Goal: Task Accomplishment & Management: Use online tool/utility

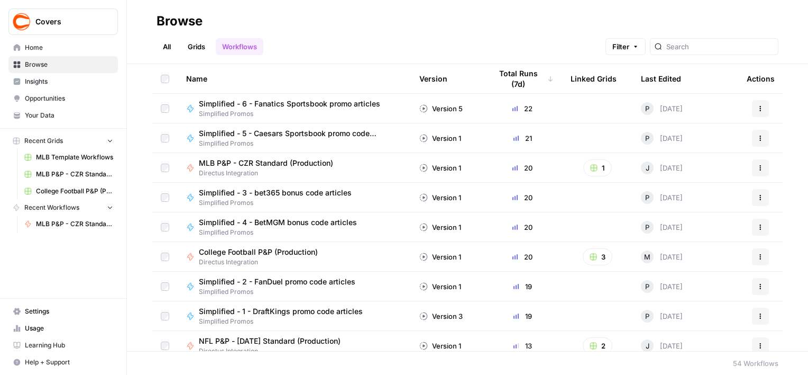
click at [66, 49] on span "Home" at bounding box center [69, 48] width 88 height 10
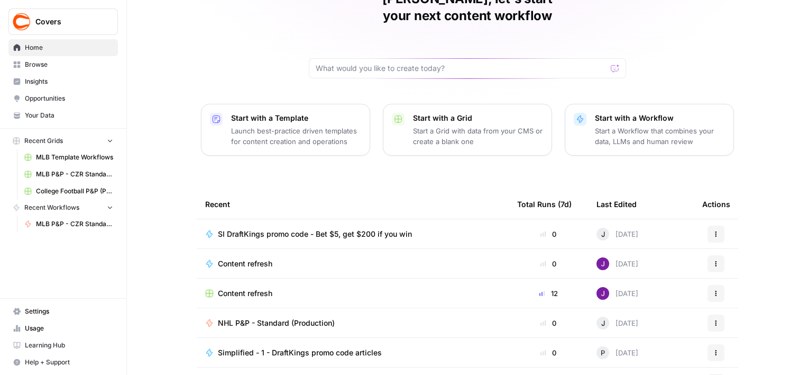
scroll to position [106, 0]
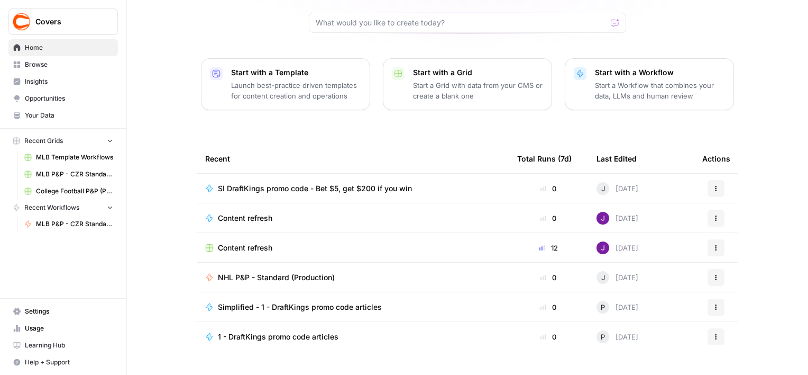
click at [49, 162] on link "MLB Template Workflows" at bounding box center [69, 157] width 98 height 17
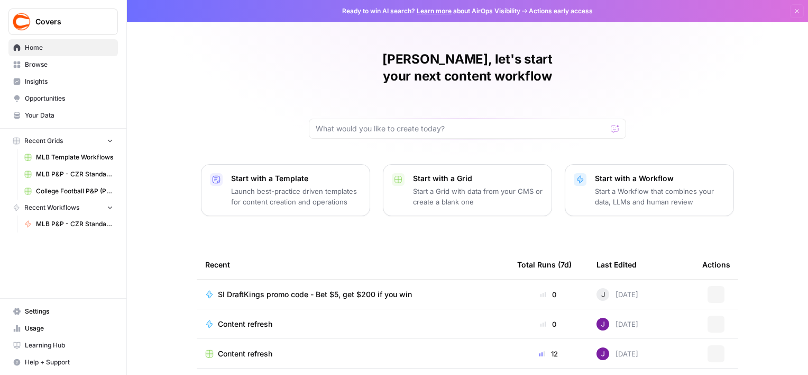
click at [59, 225] on span "MLB P&P - CZR Standard (Production)" at bounding box center [74, 224] width 77 height 10
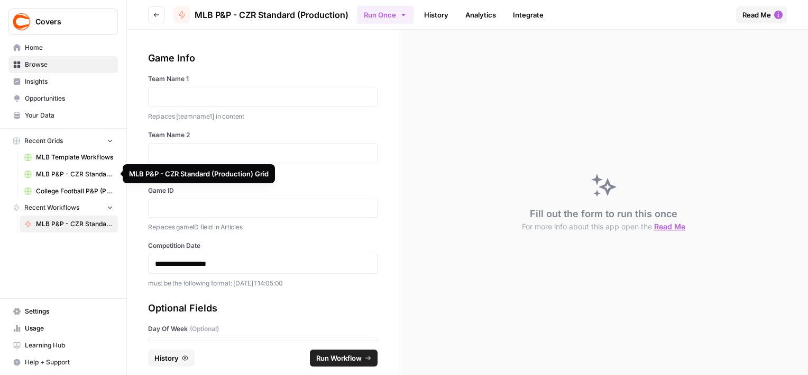
click at [59, 170] on span "MLB P&P - CZR Standard (Production) Grid" at bounding box center [74, 174] width 77 height 10
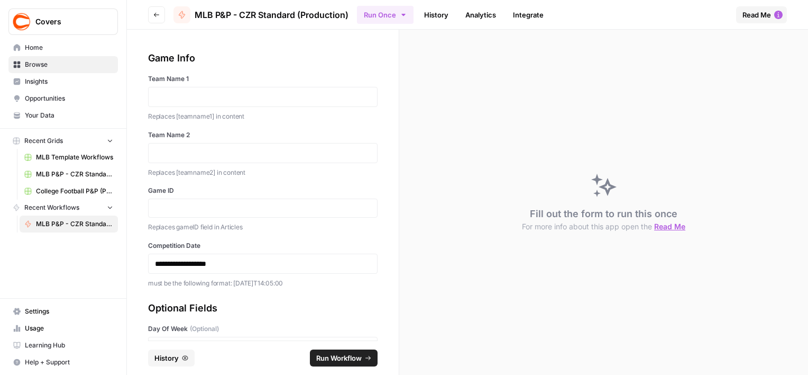
click at [35, 38] on nav "Home Browse Insights Opportunities Your Data" at bounding box center [63, 81] width 126 height 93
click at [29, 50] on span "Home" at bounding box center [69, 48] width 88 height 10
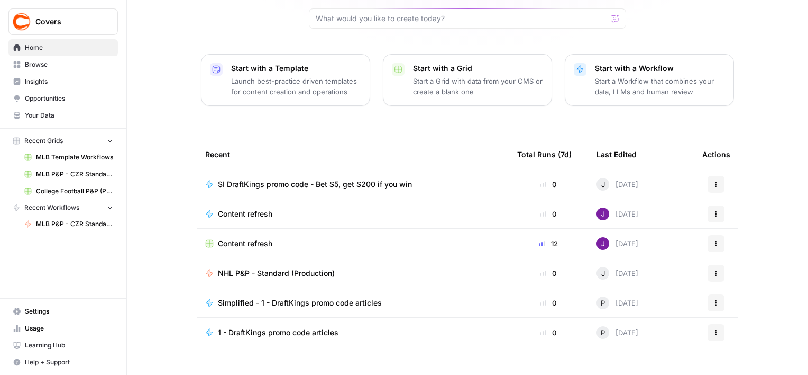
scroll to position [112, 0]
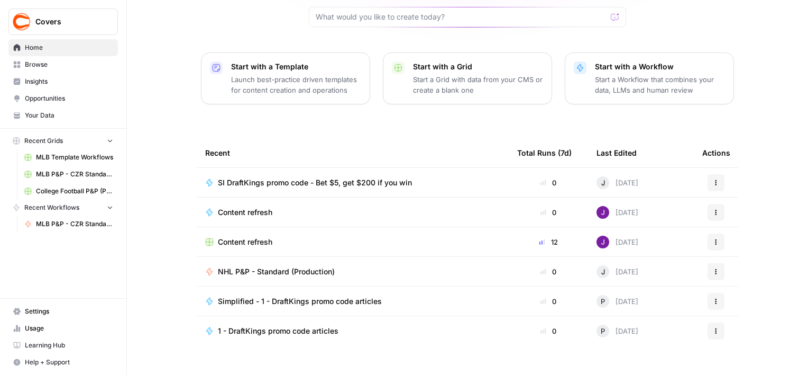
click at [68, 205] on span "Recent Workflows" at bounding box center [51, 208] width 55 height 10
drag, startPoint x: 71, startPoint y: 206, endPoint x: 70, endPoint y: 214, distance: 8.0
click at [72, 206] on span "Recent Workflows" at bounding box center [51, 208] width 55 height 10
click at [47, 57] on link "Browse" at bounding box center [62, 64] width 109 height 17
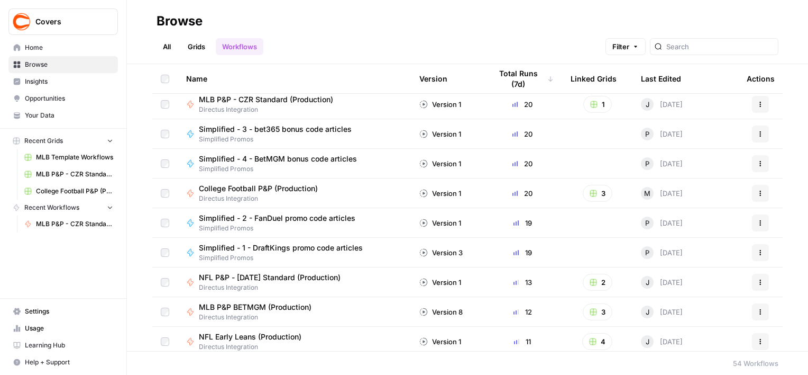
scroll to position [106, 0]
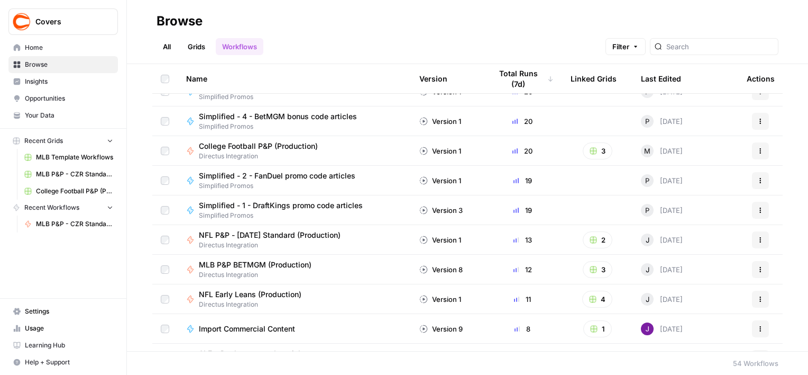
click at [255, 264] on span "MLB P&P BETMGM (Production)" at bounding box center [255, 264] width 113 height 11
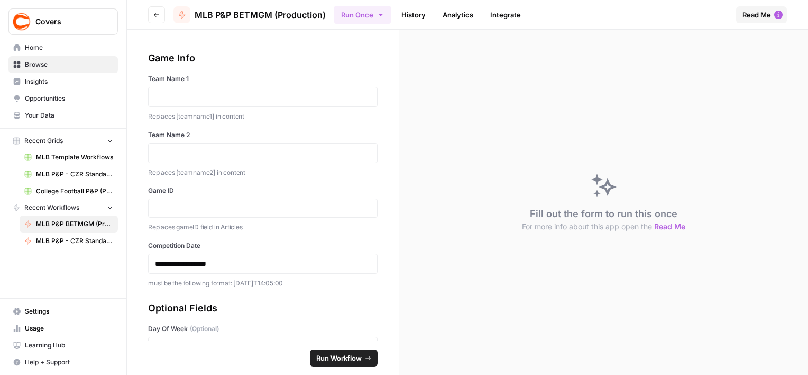
click at [231, 88] on div at bounding box center [263, 97] width 230 height 20
click at [230, 96] on p at bounding box center [263, 97] width 216 height 11
click at [206, 154] on p at bounding box center [263, 153] width 216 height 11
click at [216, 203] on input "Game ID" at bounding box center [263, 208] width 216 height 10
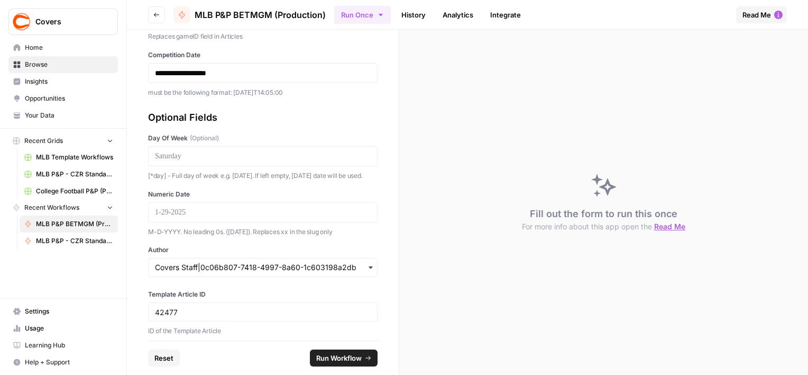
scroll to position [207, 0]
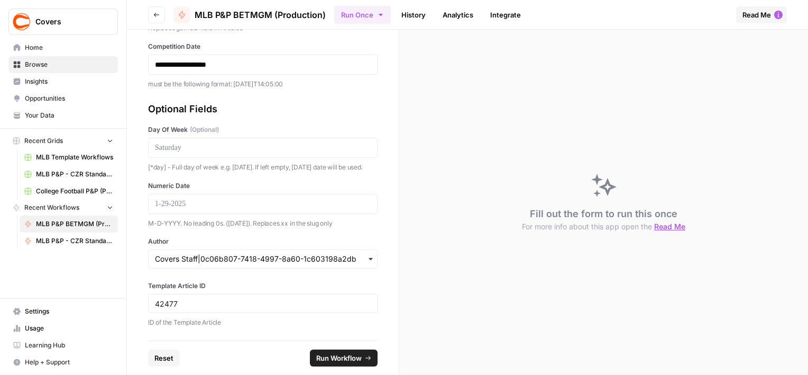
click at [193, 145] on div at bounding box center [263, 148] width 230 height 20
click at [192, 142] on p at bounding box center [263, 147] width 216 height 11
click at [180, 197] on div at bounding box center [263, 204] width 230 height 20
click at [189, 208] on p at bounding box center [263, 203] width 216 height 11
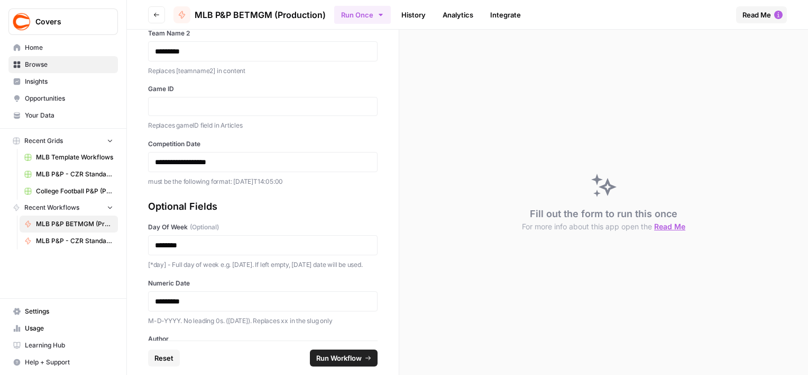
click at [385, 216] on div "**********" at bounding box center [263, 185] width 272 height 311
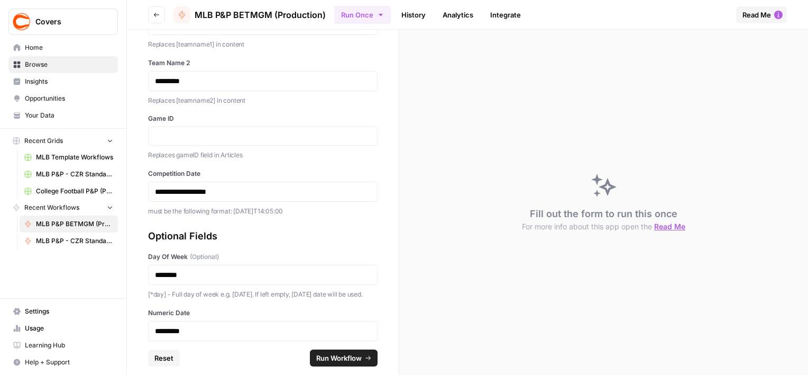
scroll to position [49, 0]
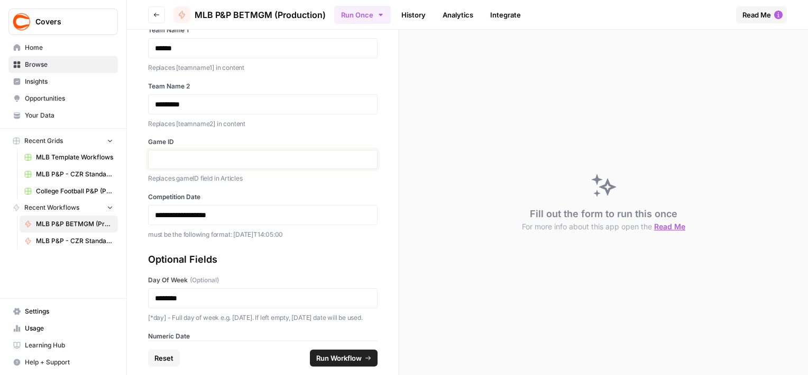
paste input "371306"
type input "371306"
click at [351, 354] on span "Run Workflow" at bounding box center [338, 357] width 45 height 11
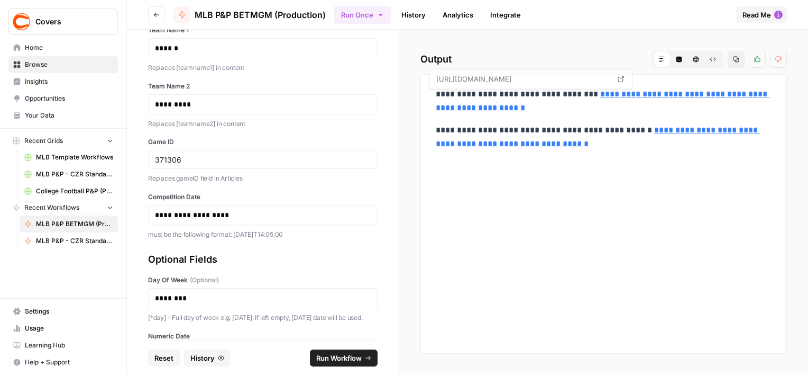
click at [614, 105] on link "**********" at bounding box center [603, 101] width 334 height 22
